Goal: Communication & Community: Participate in discussion

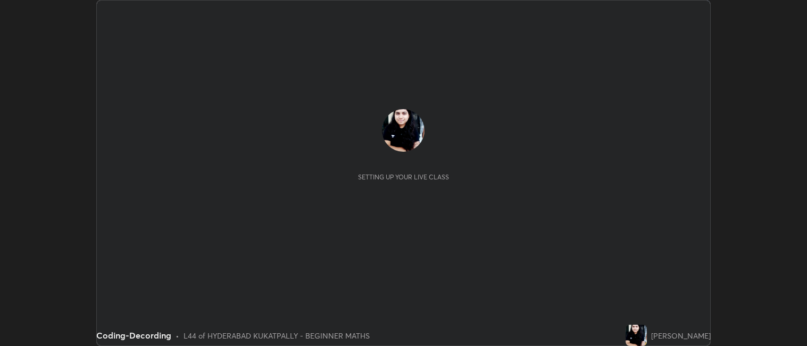
scroll to position [346, 807]
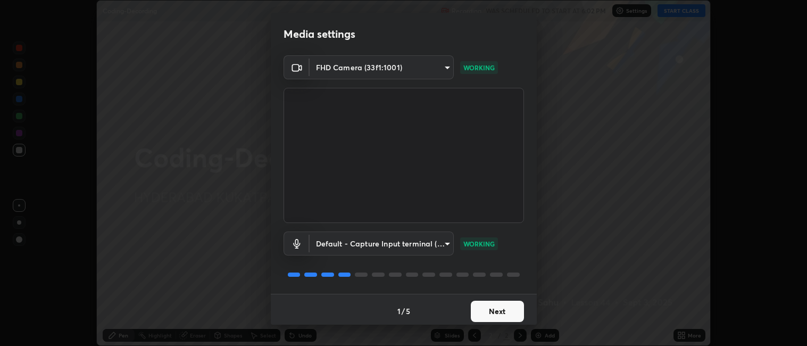
click at [211, 272] on div "Media settings FHD Camera (33f1:1001) 3ae4483c6919c6b1c4f876f21aa0122bc2455d1bb…" at bounding box center [403, 173] width 807 height 346
click at [479, 309] on button "Next" at bounding box center [497, 310] width 53 height 21
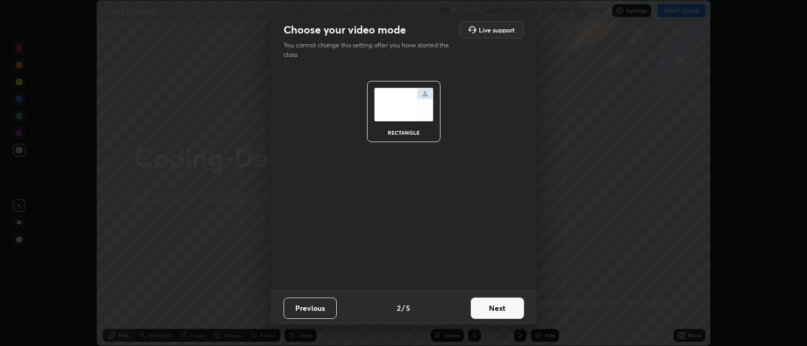
click at [483, 305] on button "Next" at bounding box center [497, 307] width 53 height 21
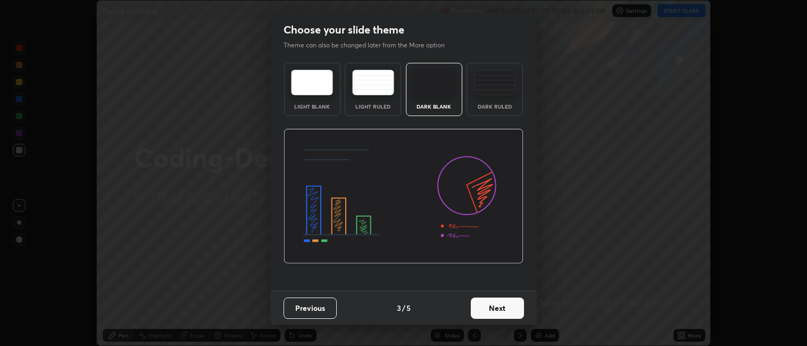
click at [478, 309] on button "Next" at bounding box center [497, 307] width 53 height 21
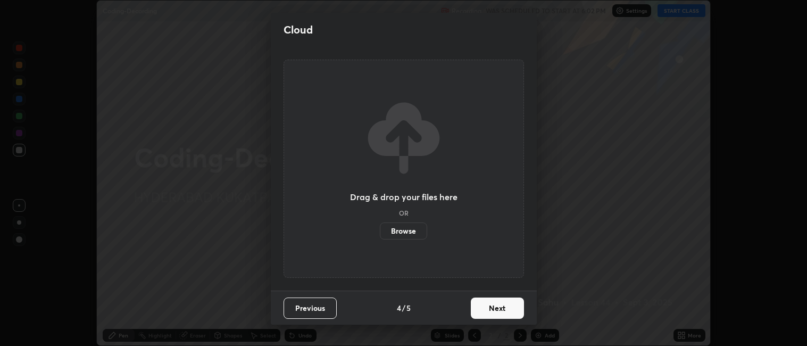
click at [480, 309] on button "Next" at bounding box center [497, 307] width 53 height 21
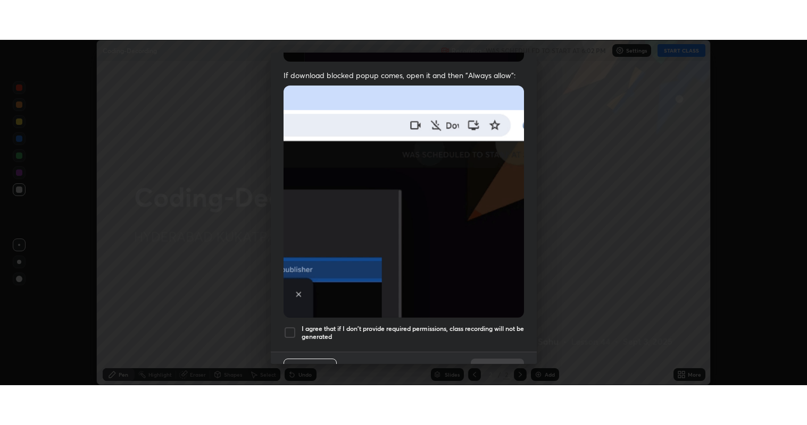
scroll to position [220, 0]
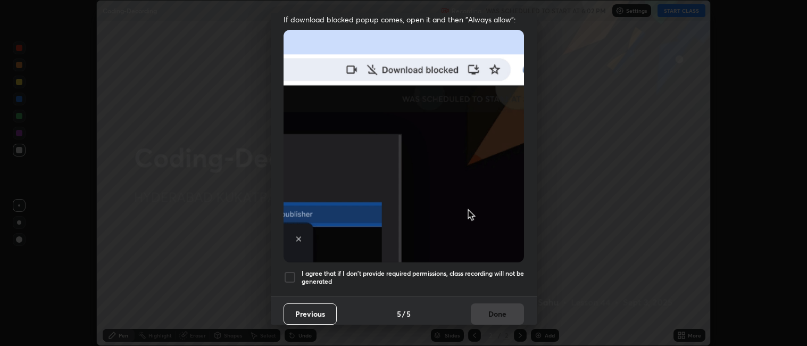
click at [285, 271] on div at bounding box center [289, 277] width 13 height 13
click at [479, 313] on button "Done" at bounding box center [497, 313] width 53 height 21
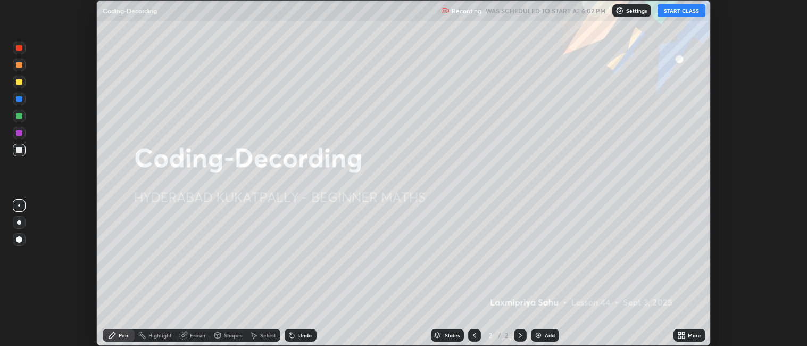
click at [678, 11] on button "START CLASS" at bounding box center [681, 10] width 48 height 13
click at [683, 337] on icon at bounding box center [683, 336] width 3 height 3
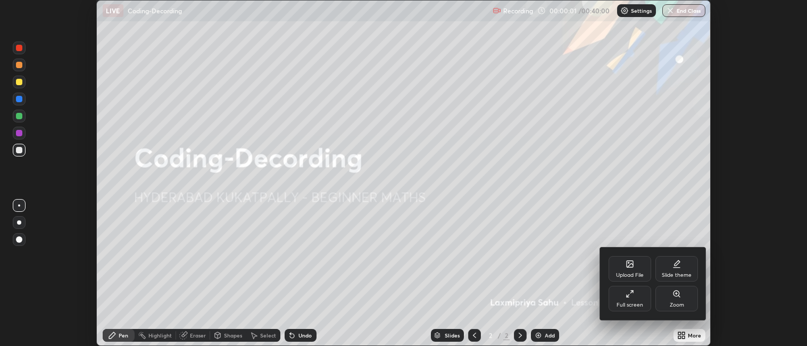
click at [634, 299] on div "Full screen" at bounding box center [629, 298] width 43 height 26
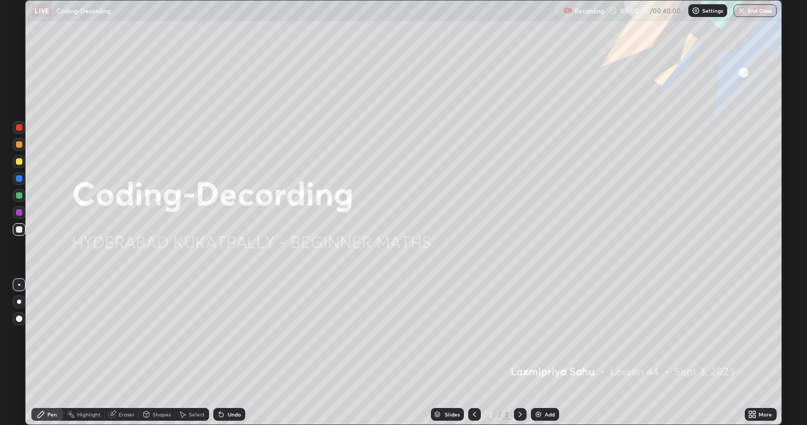
scroll to position [425, 807]
click at [540, 345] on img at bounding box center [538, 414] width 9 height 9
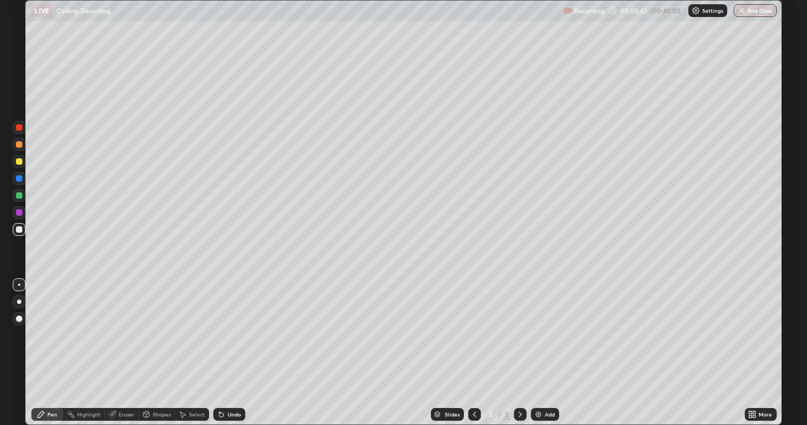
click at [225, 345] on div "Undo" at bounding box center [229, 414] width 32 height 13
click at [220, 345] on icon at bounding box center [221, 415] width 4 height 4
click at [224, 345] on div "Undo" at bounding box center [229, 414] width 32 height 13
click at [224, 345] on icon at bounding box center [221, 414] width 9 height 9
click at [223, 345] on div "Undo" at bounding box center [229, 414] width 32 height 13
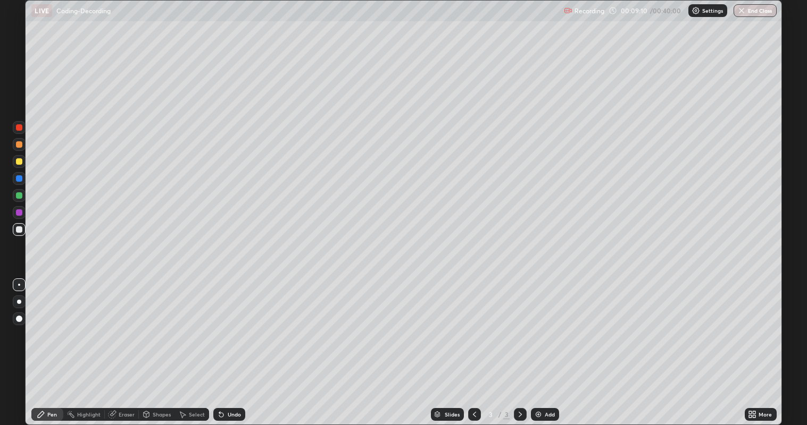
click at [16, 197] on div at bounding box center [19, 195] width 6 height 6
click at [542, 345] on div "Add" at bounding box center [545, 414] width 28 height 13
click at [18, 215] on div at bounding box center [19, 212] width 6 height 6
click at [538, 345] on img at bounding box center [538, 414] width 9 height 9
click at [18, 229] on div at bounding box center [19, 229] width 6 height 6
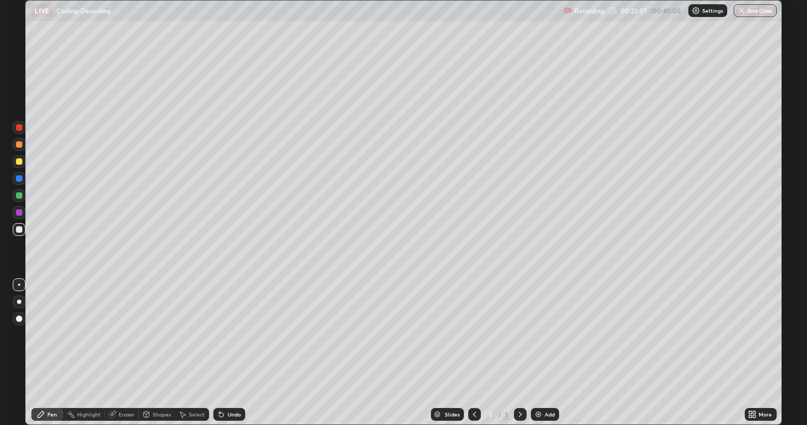
click at [125, 345] on div "Eraser" at bounding box center [127, 414] width 16 height 5
click at [196, 345] on div "Select" at bounding box center [197, 414] width 16 height 5
click at [54, 345] on div "Pen" at bounding box center [52, 414] width 10 height 5
click at [21, 230] on div at bounding box center [19, 229] width 6 height 6
click at [128, 345] on div "Eraser" at bounding box center [127, 414] width 16 height 5
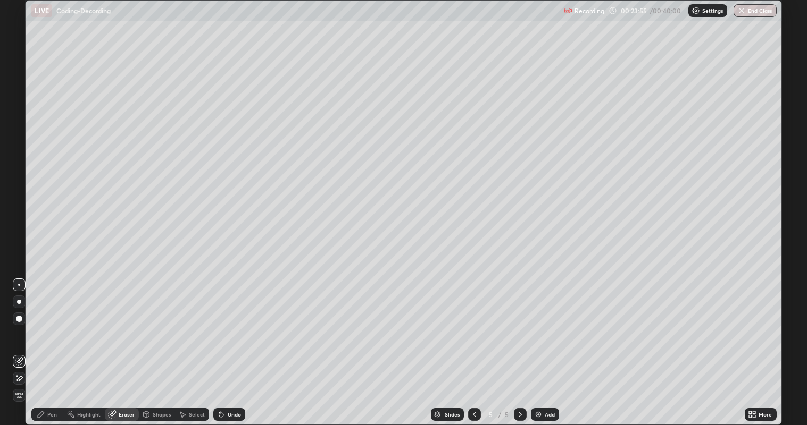
click at [57, 345] on div "Pen" at bounding box center [47, 414] width 32 height 13
click at [20, 127] on div at bounding box center [19, 127] width 6 height 6
click at [19, 145] on div at bounding box center [19, 144] width 6 height 6
click at [230, 345] on div "Undo" at bounding box center [234, 414] width 13 height 5
click at [228, 345] on div "Undo" at bounding box center [234, 414] width 13 height 5
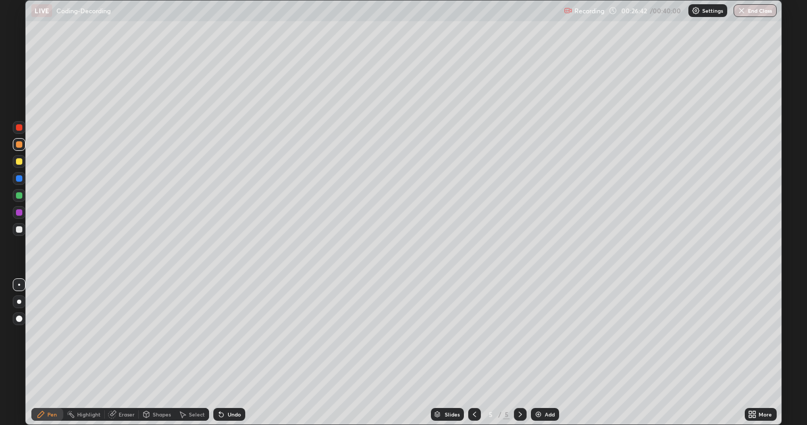
click at [228, 345] on div "Undo" at bounding box center [234, 414] width 13 height 5
click at [229, 345] on div "Undo" at bounding box center [234, 414] width 13 height 5
click at [183, 345] on icon at bounding box center [183, 415] width 6 height 6
click at [227, 345] on div "0 ° Undo Copy Duplicate Duplicate to new slide Delete" at bounding box center [403, 213] width 755 height 425
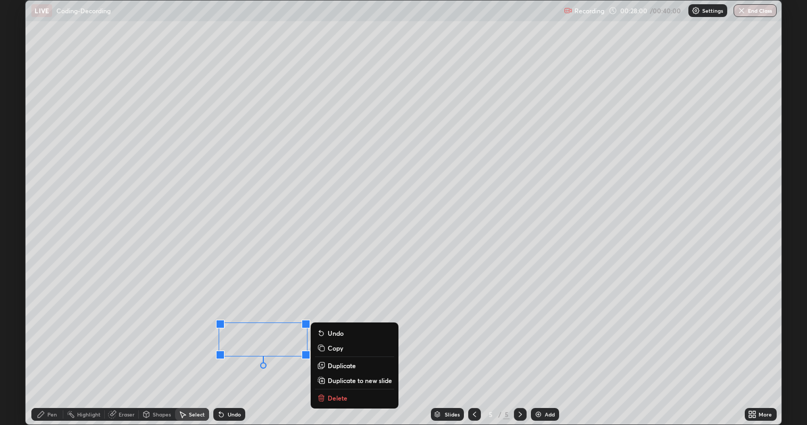
click at [289, 345] on div "0 ° Undo Copy Duplicate Duplicate to new slide Delete" at bounding box center [403, 213] width 755 height 425
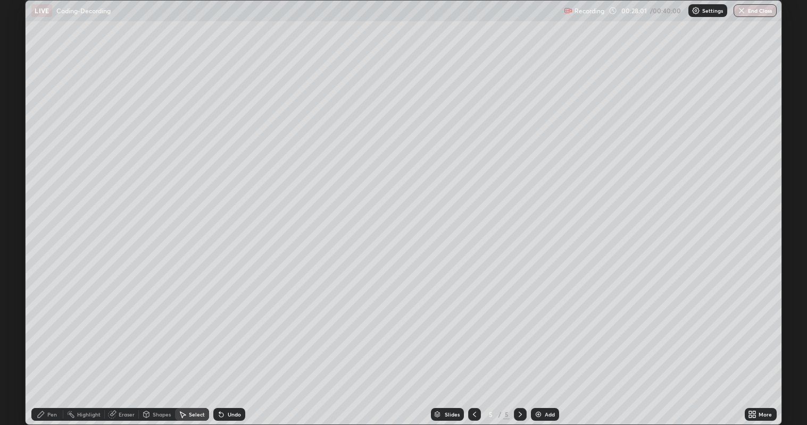
click at [56, 345] on div "Pen" at bounding box center [52, 414] width 10 height 5
click at [546, 345] on div "Add" at bounding box center [549, 414] width 10 height 5
click at [17, 162] on div at bounding box center [19, 161] width 6 height 6
click at [111, 345] on icon at bounding box center [111, 415] width 7 height 7
click at [47, 345] on div "Pen" at bounding box center [52, 414] width 10 height 5
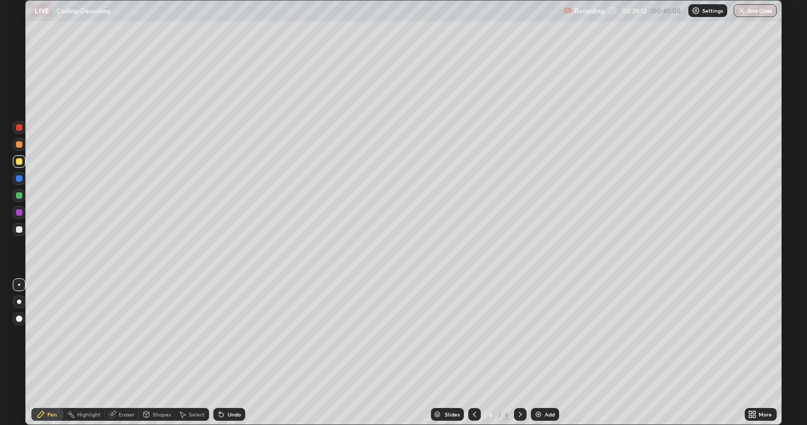
click at [45, 345] on icon at bounding box center [41, 414] width 9 height 9
click at [185, 345] on icon at bounding box center [183, 415] width 6 height 6
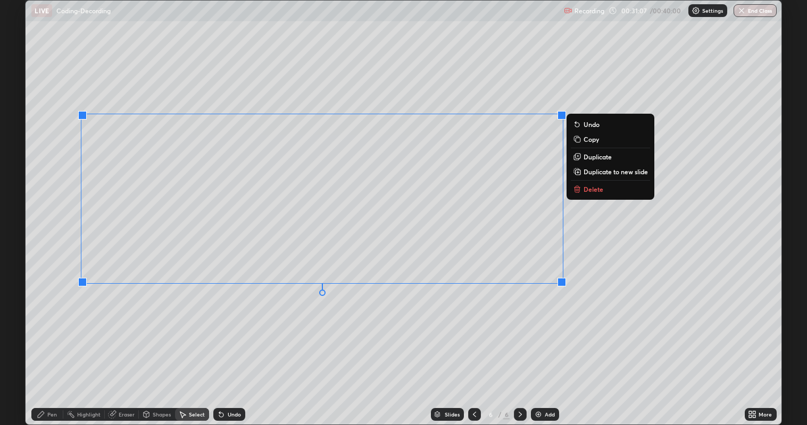
click at [49, 345] on div "Pen" at bounding box center [52, 414] width 10 height 5
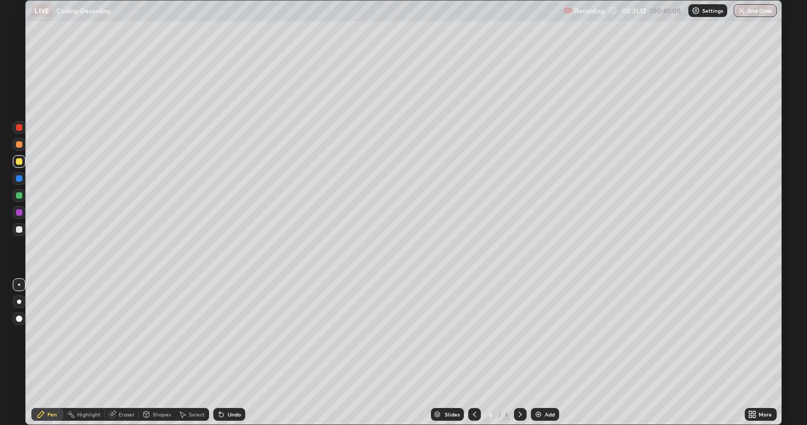
click at [220, 345] on icon at bounding box center [221, 415] width 4 height 4
click at [16, 198] on div at bounding box center [19, 195] width 13 height 13
click at [14, 213] on div at bounding box center [19, 212] width 13 height 13
click at [84, 345] on div "Highlight" at bounding box center [88, 414] width 23 height 5
click at [18, 195] on div at bounding box center [19, 195] width 6 height 6
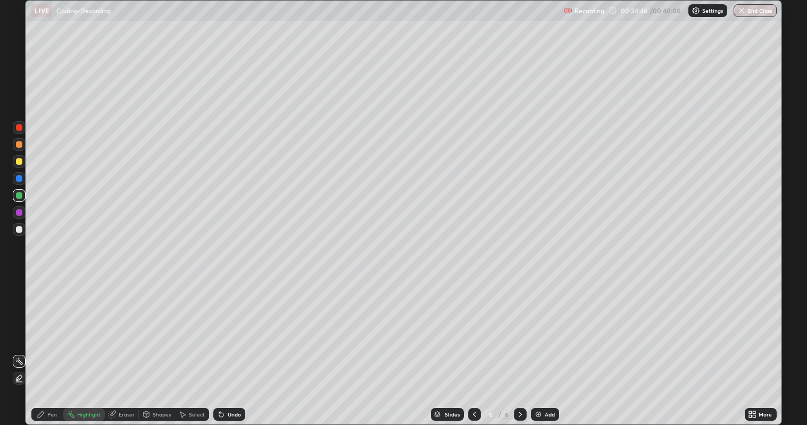
click at [45, 345] on div "Pen" at bounding box center [47, 414] width 32 height 13
click at [85, 345] on div "Highlight" at bounding box center [88, 414] width 23 height 5
click at [45, 345] on icon at bounding box center [41, 414] width 9 height 9
click at [231, 345] on div "Undo" at bounding box center [234, 414] width 13 height 5
click at [227, 345] on div "Undo" at bounding box center [229, 414] width 32 height 13
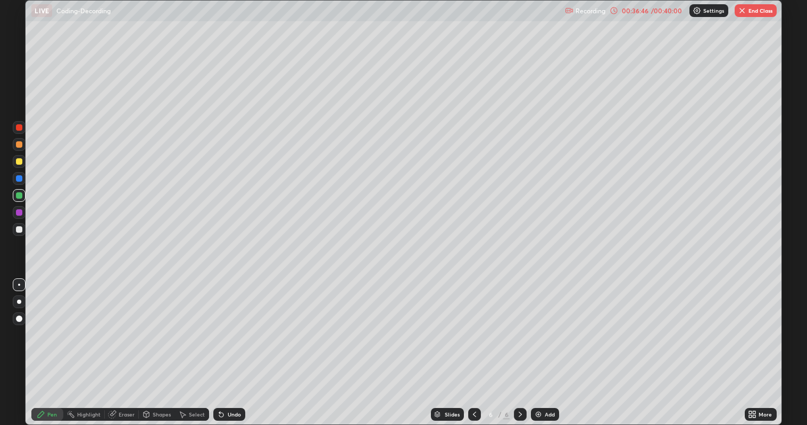
click at [228, 345] on div "Undo" at bounding box center [234, 414] width 13 height 5
click at [229, 345] on div "Undo" at bounding box center [234, 414] width 13 height 5
click at [230, 345] on div "Undo" at bounding box center [234, 414] width 13 height 5
click at [231, 345] on div "Undo" at bounding box center [234, 414] width 13 height 5
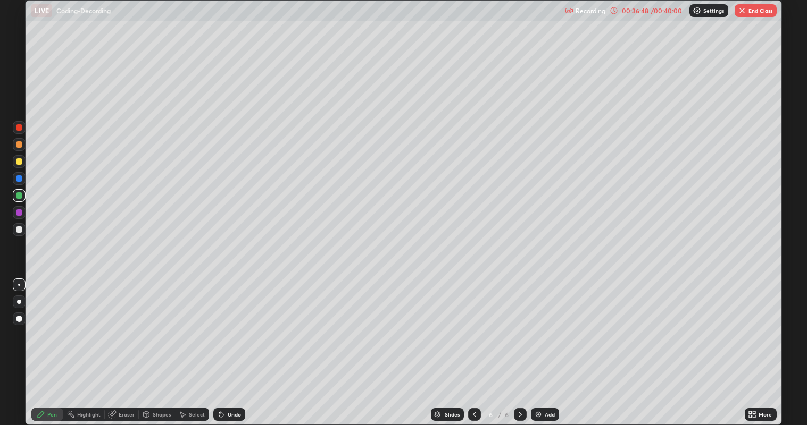
click at [231, 345] on div "Undo" at bounding box center [234, 414] width 13 height 5
click at [546, 345] on div "Add" at bounding box center [549, 414] width 10 height 5
click at [230, 345] on div "Undo" at bounding box center [229, 414] width 32 height 13
click at [232, 345] on div "Undo" at bounding box center [234, 414] width 13 height 5
click at [473, 345] on icon at bounding box center [474, 414] width 9 height 9
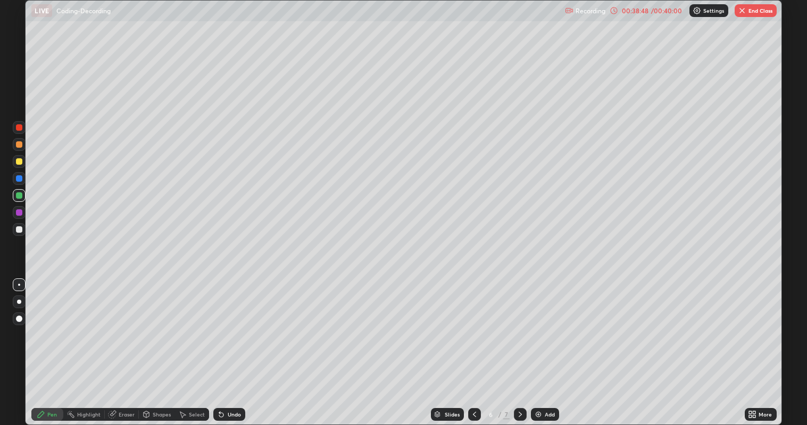
click at [518, 345] on icon at bounding box center [519, 414] width 3 height 5
click at [756, 16] on button "End Class" at bounding box center [755, 10] width 42 height 13
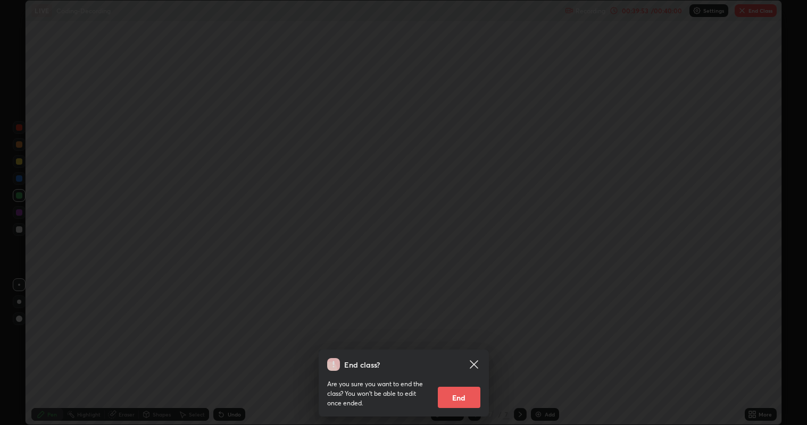
click at [463, 345] on button "End" at bounding box center [459, 397] width 43 height 21
